Goal: Information Seeking & Learning: Learn about a topic

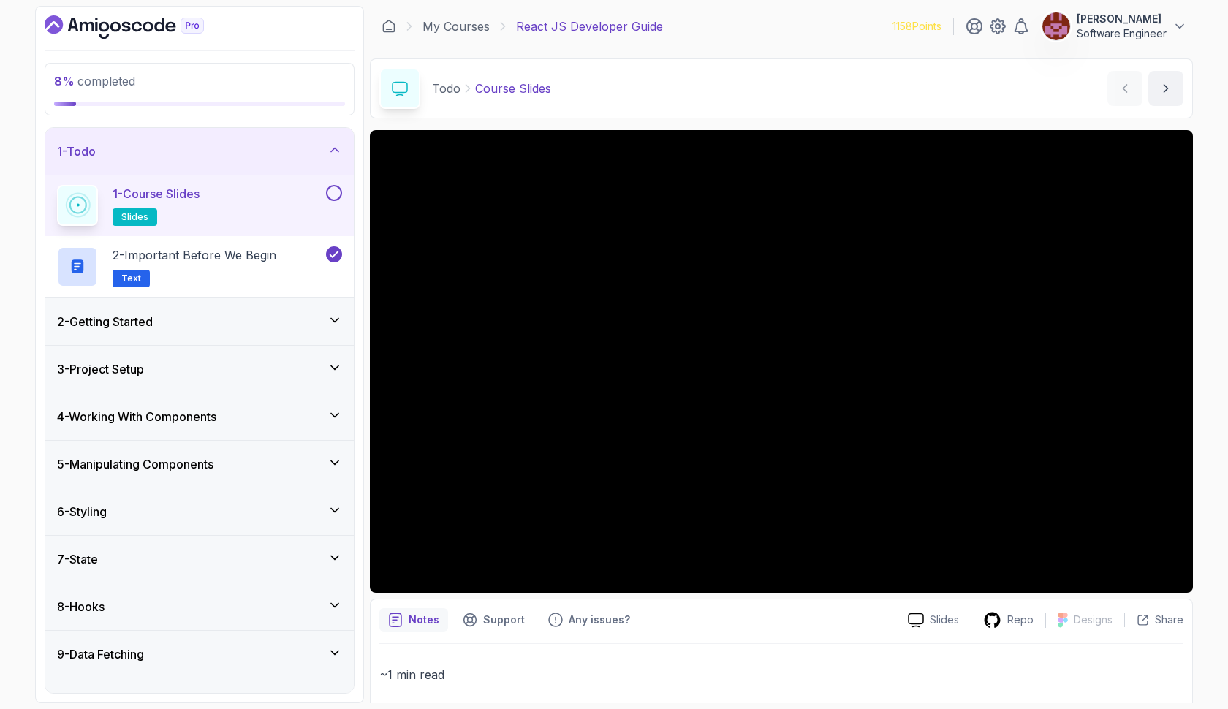
click at [259, 377] on div "3 - Project Setup" at bounding box center [199, 369] width 285 height 18
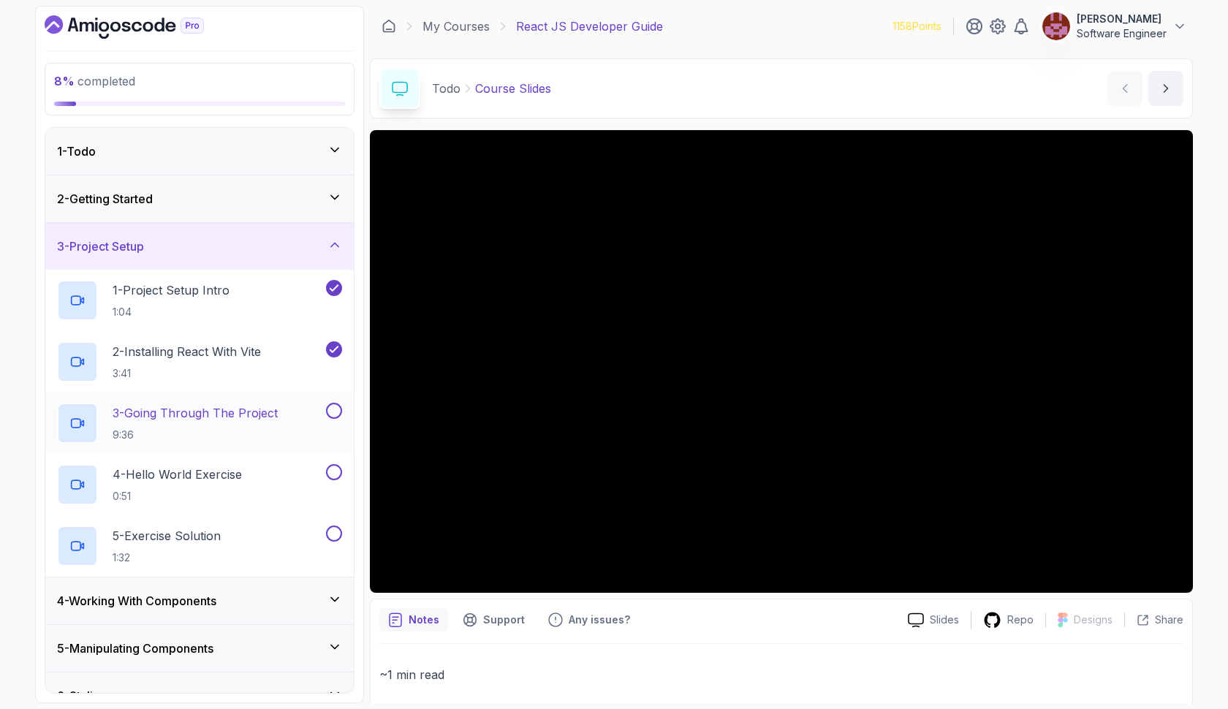
click at [249, 423] on h2 "3 - Going Through The Project 9:36" at bounding box center [195, 423] width 165 height 38
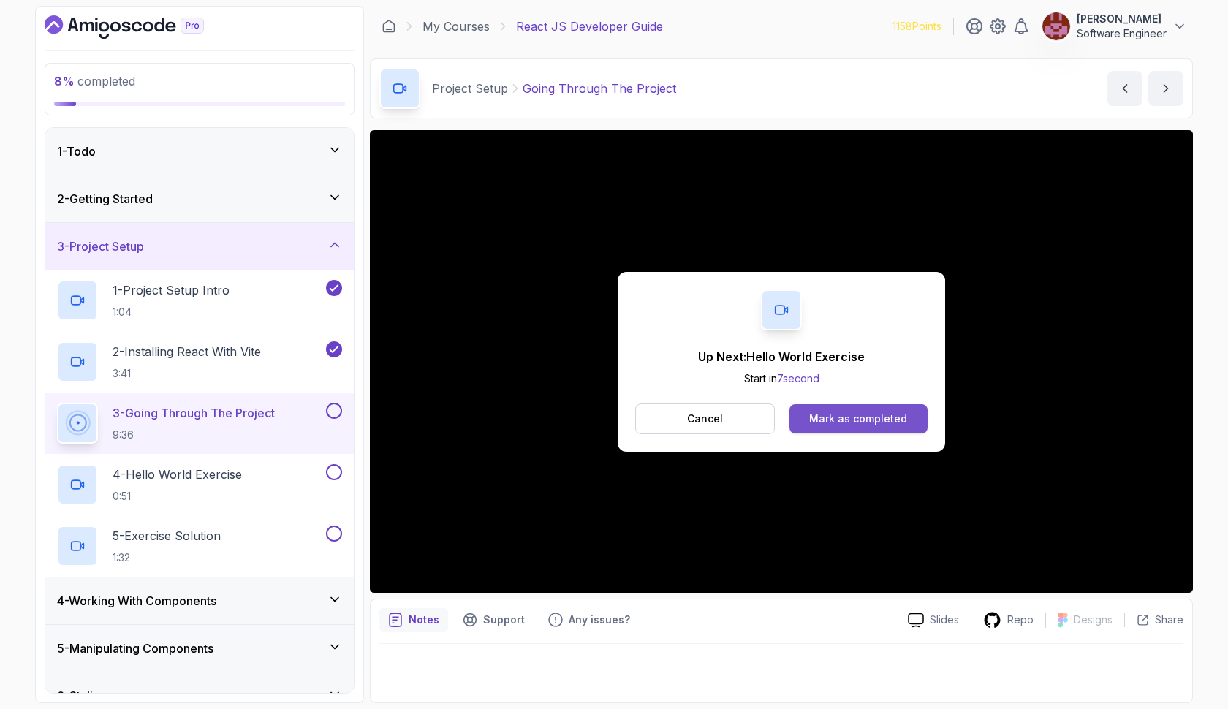
click at [836, 413] on div "Mark as completed" at bounding box center [858, 419] width 98 height 15
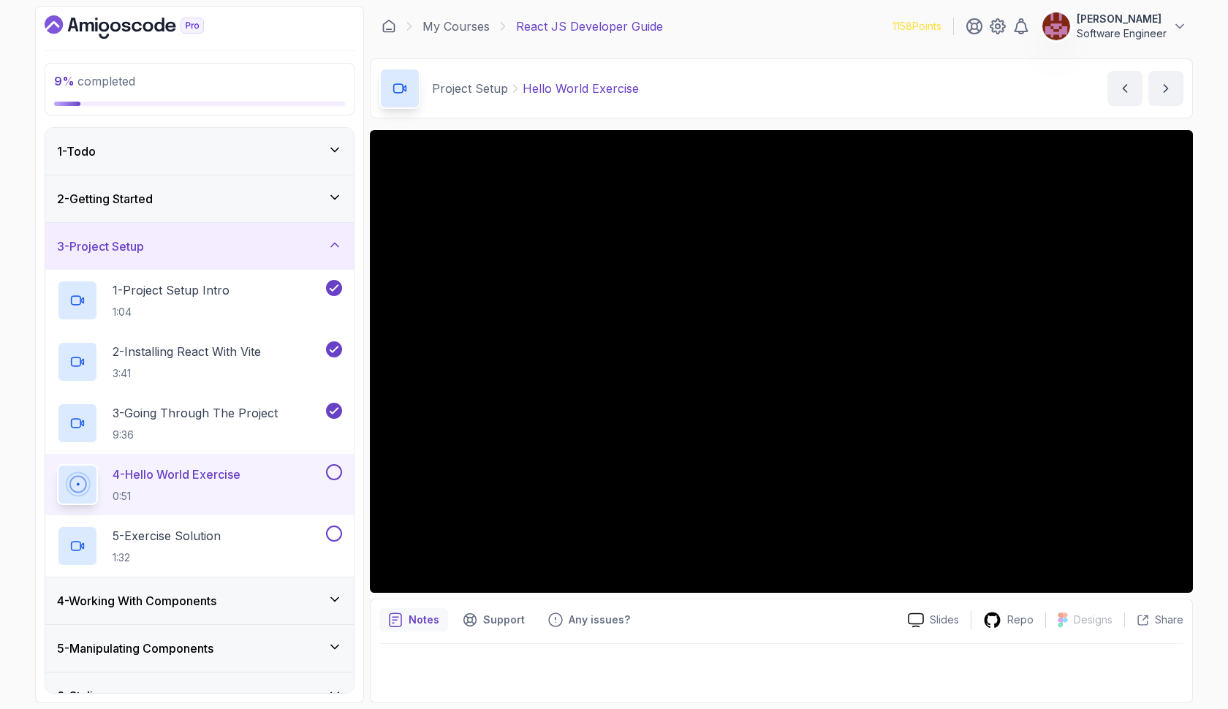
click at [330, 469] on button at bounding box center [334, 472] width 16 height 16
click at [252, 542] on div "5 - Exercise Solution 1:32" at bounding box center [190, 546] width 266 height 41
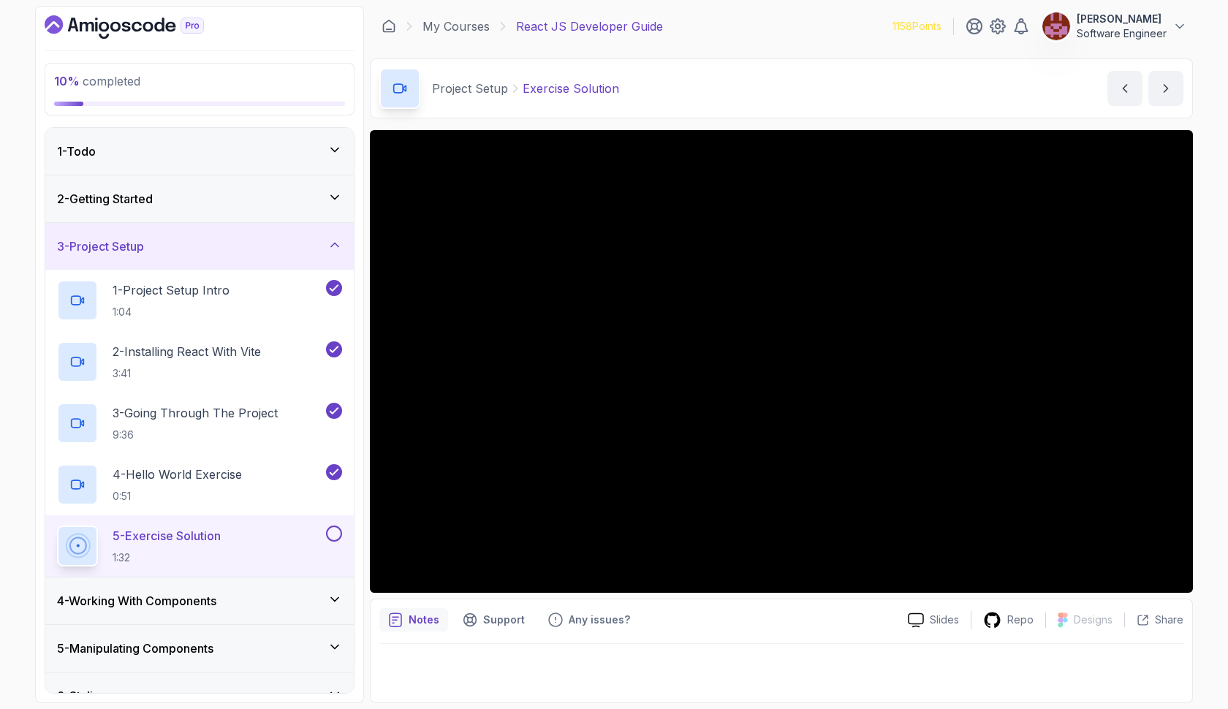
click at [334, 531] on button at bounding box center [334, 534] width 16 height 16
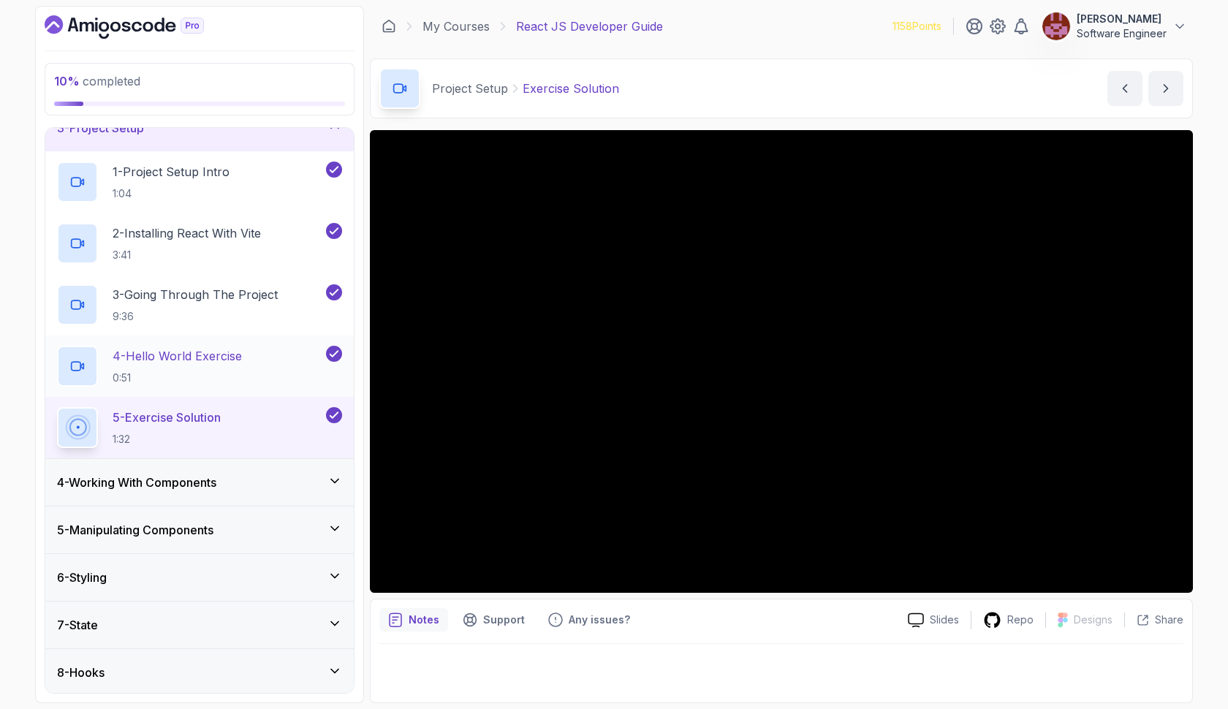
scroll to position [125, 0]
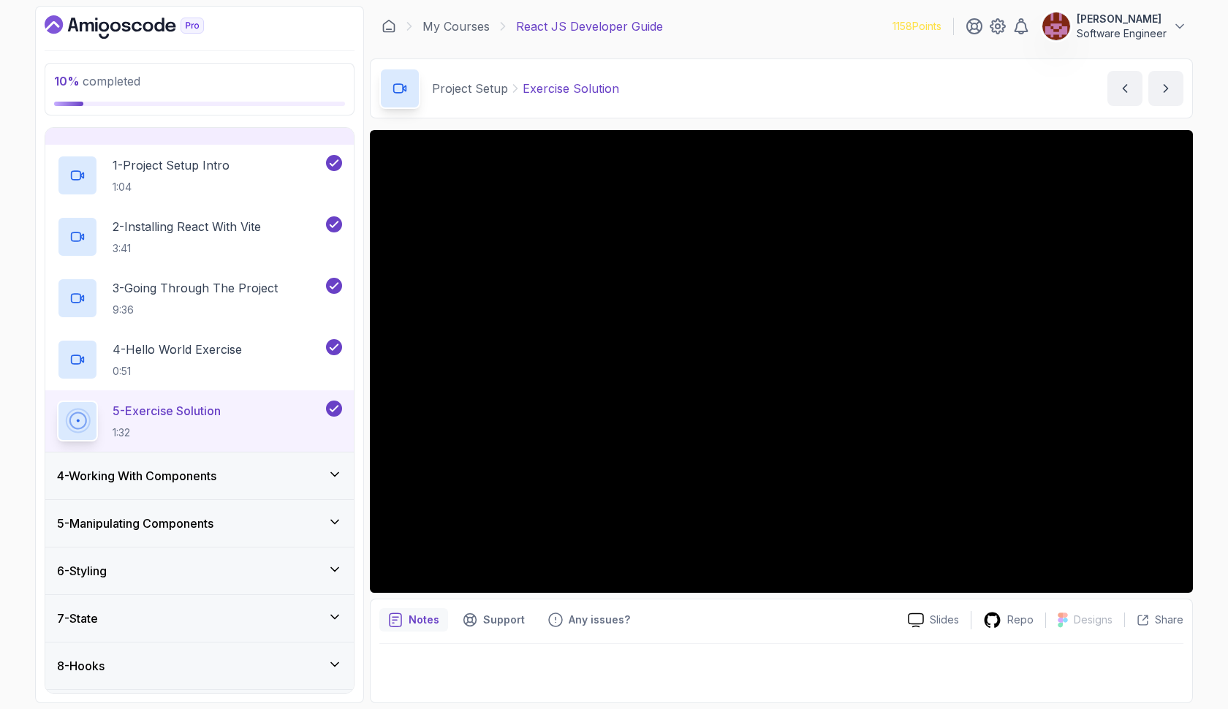
click at [238, 472] on div "4 - Working With Components" at bounding box center [199, 476] width 285 height 18
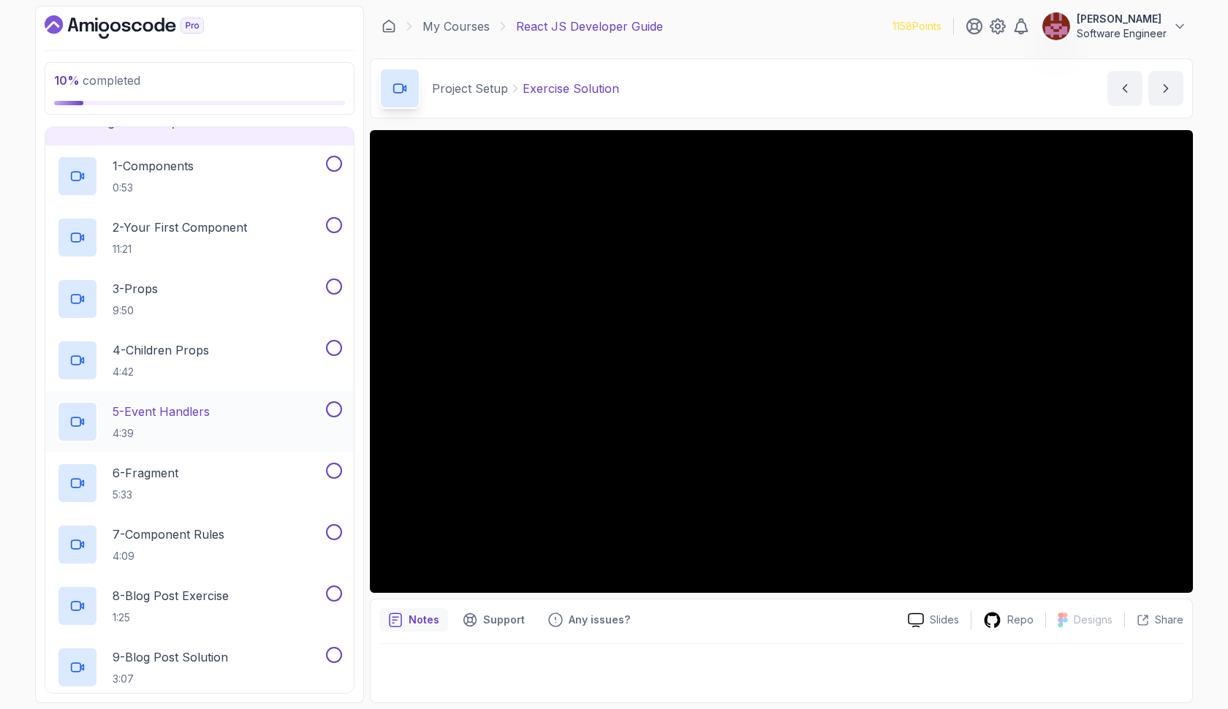
scroll to position [160, 0]
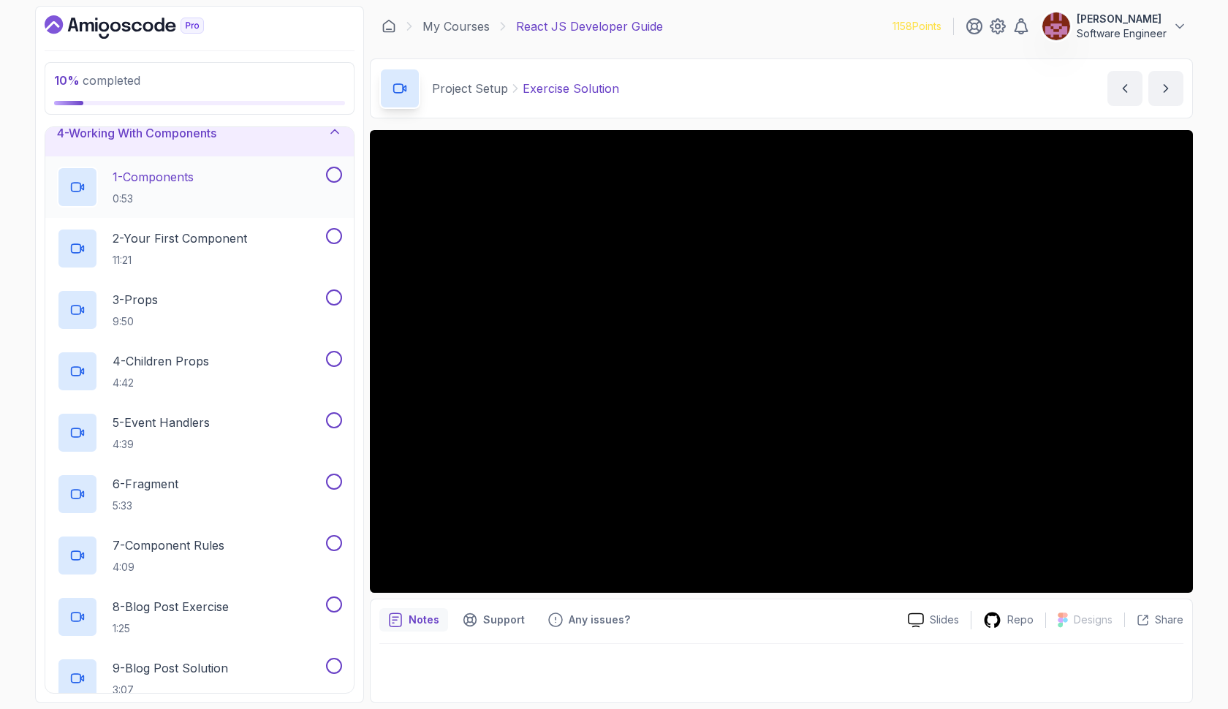
click at [291, 189] on div "1 - Components 0:53" at bounding box center [190, 187] width 266 height 41
click at [336, 181] on button at bounding box center [334, 175] width 16 height 16
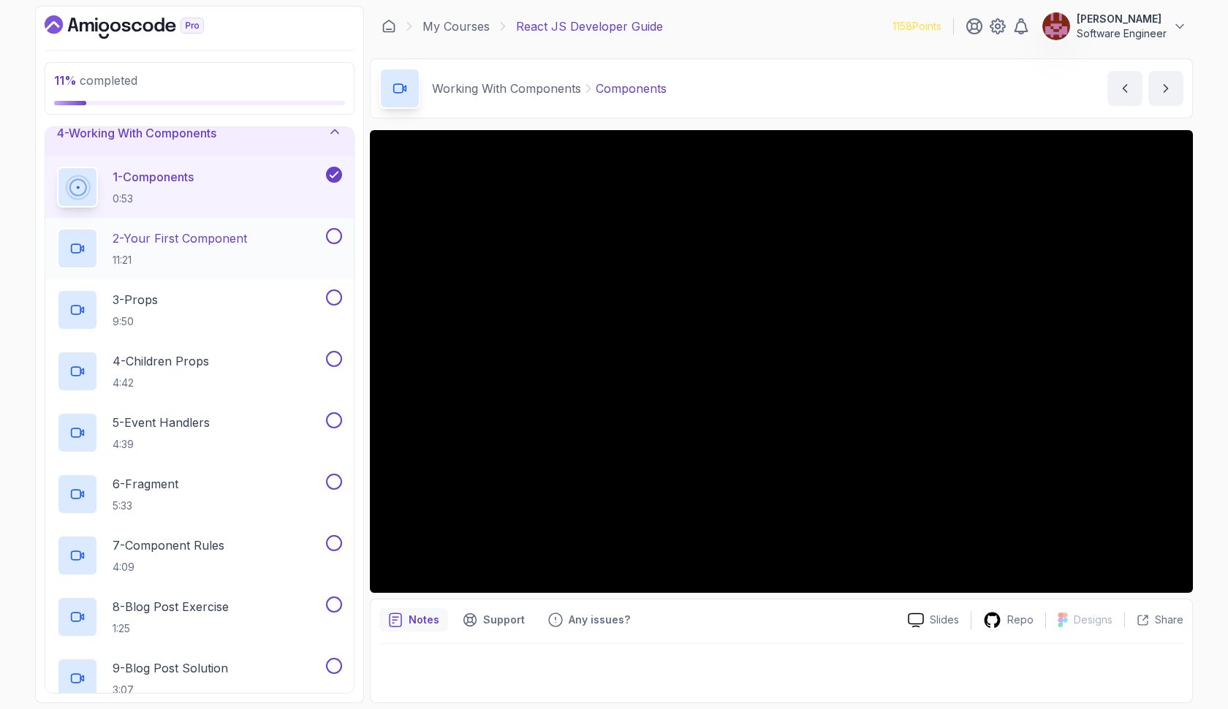
click at [247, 234] on p "2 - Your First Component" at bounding box center [180, 239] width 134 height 18
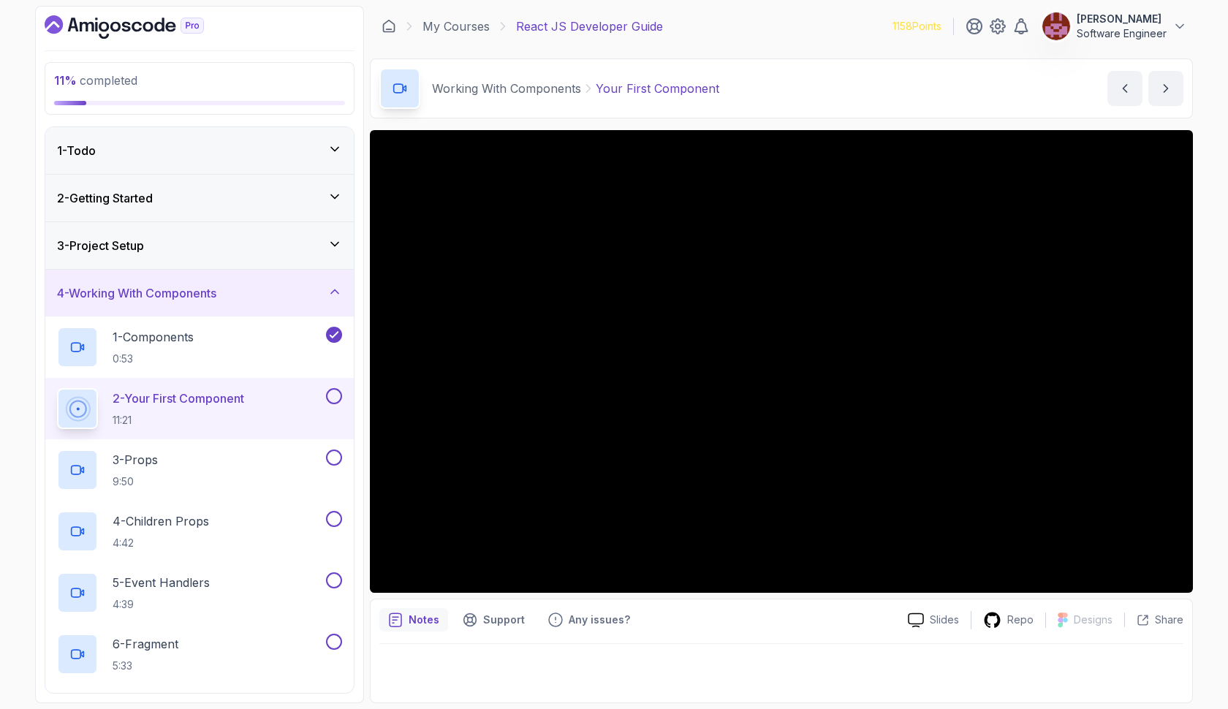
click at [173, 244] on div "3 - Project Setup" at bounding box center [199, 246] width 285 height 18
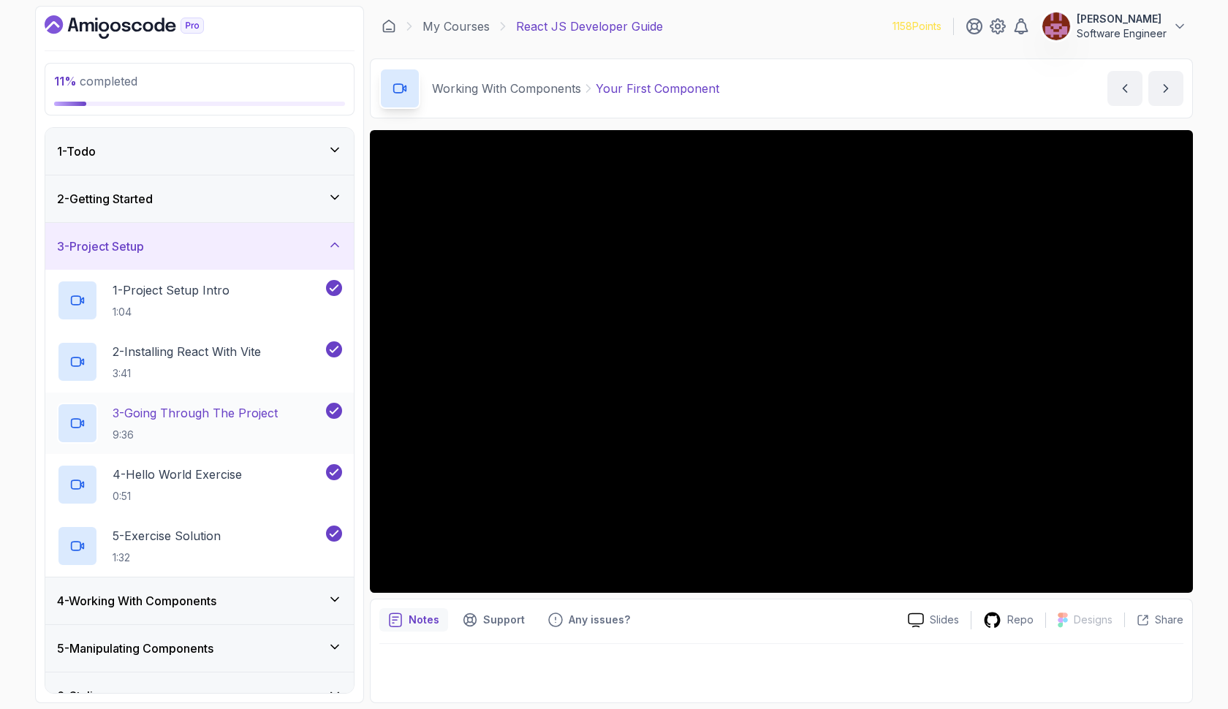
click at [190, 433] on p "9:36" at bounding box center [195, 435] width 165 height 15
click at [181, 381] on div "2 - Installing React With Vite 3:41" at bounding box center [190, 361] width 266 height 41
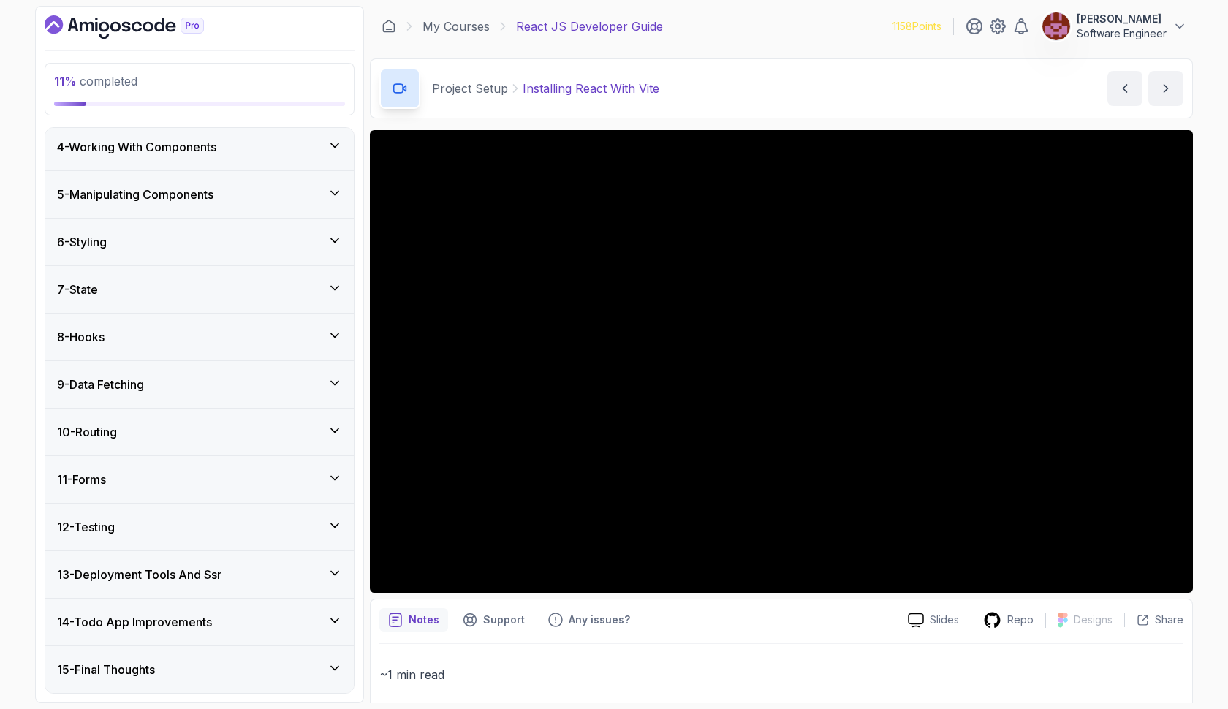
click at [270, 159] on div "4 - Working With Components" at bounding box center [199, 147] width 308 height 47
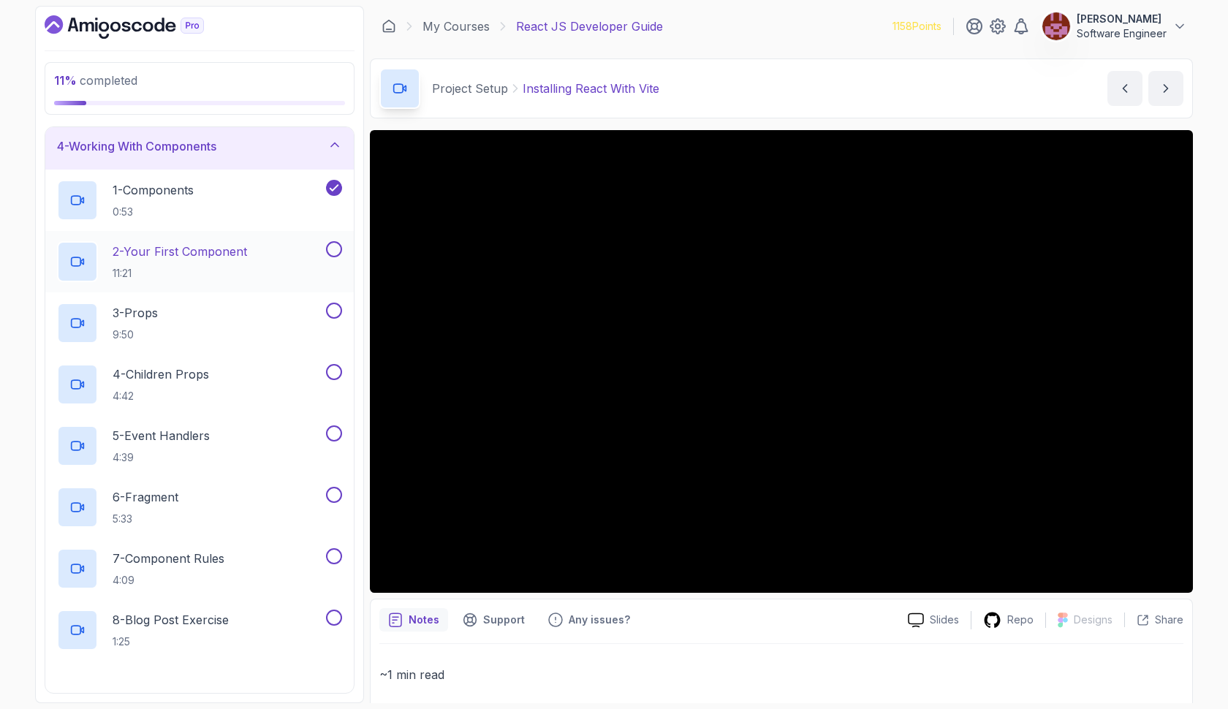
click at [258, 253] on div "2 - Your First Component 11:21" at bounding box center [190, 261] width 266 height 41
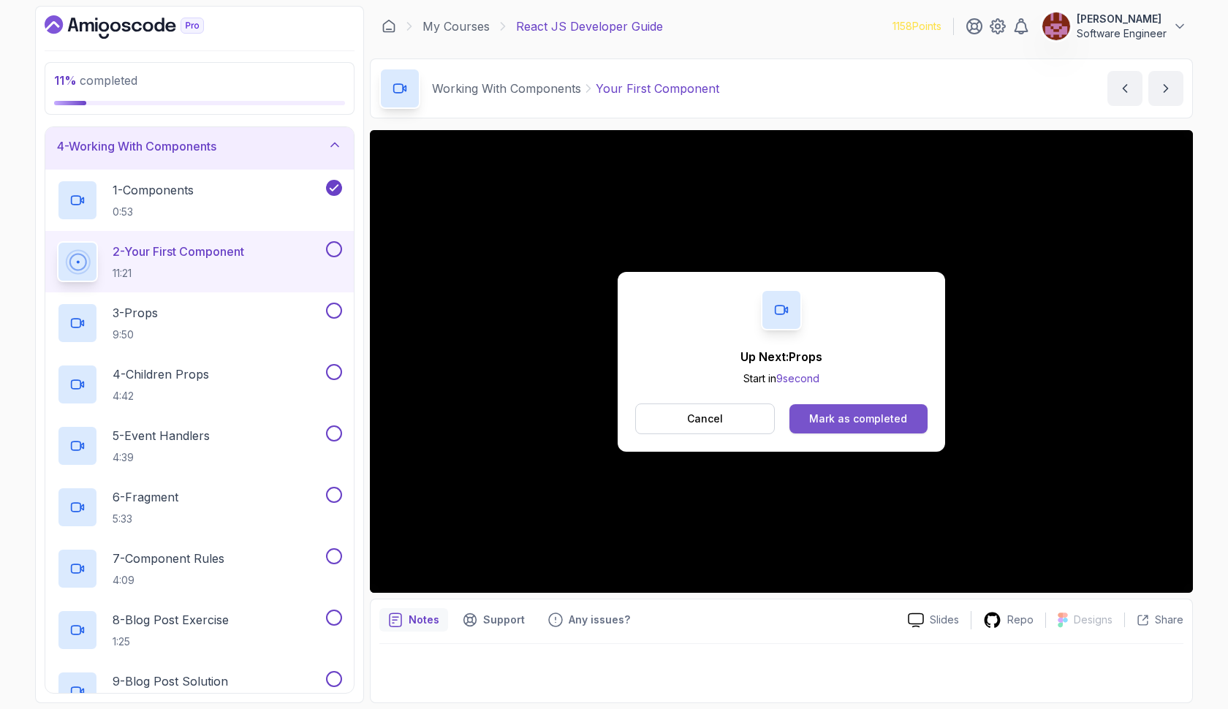
click at [874, 421] on div "Mark as completed" at bounding box center [858, 419] width 98 height 15
